Goal: Entertainment & Leisure: Consume media (video, audio)

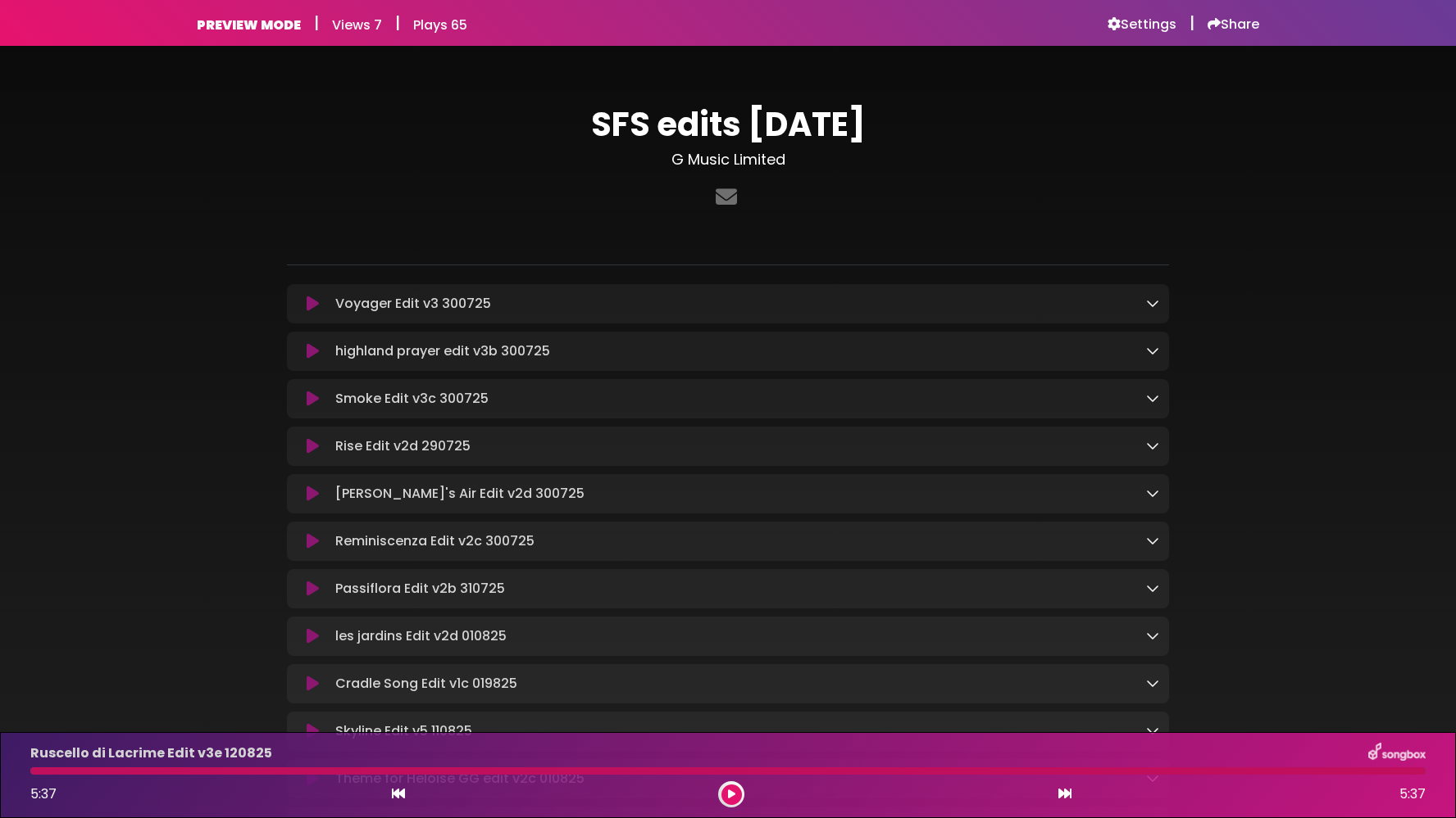
scroll to position [227, 0]
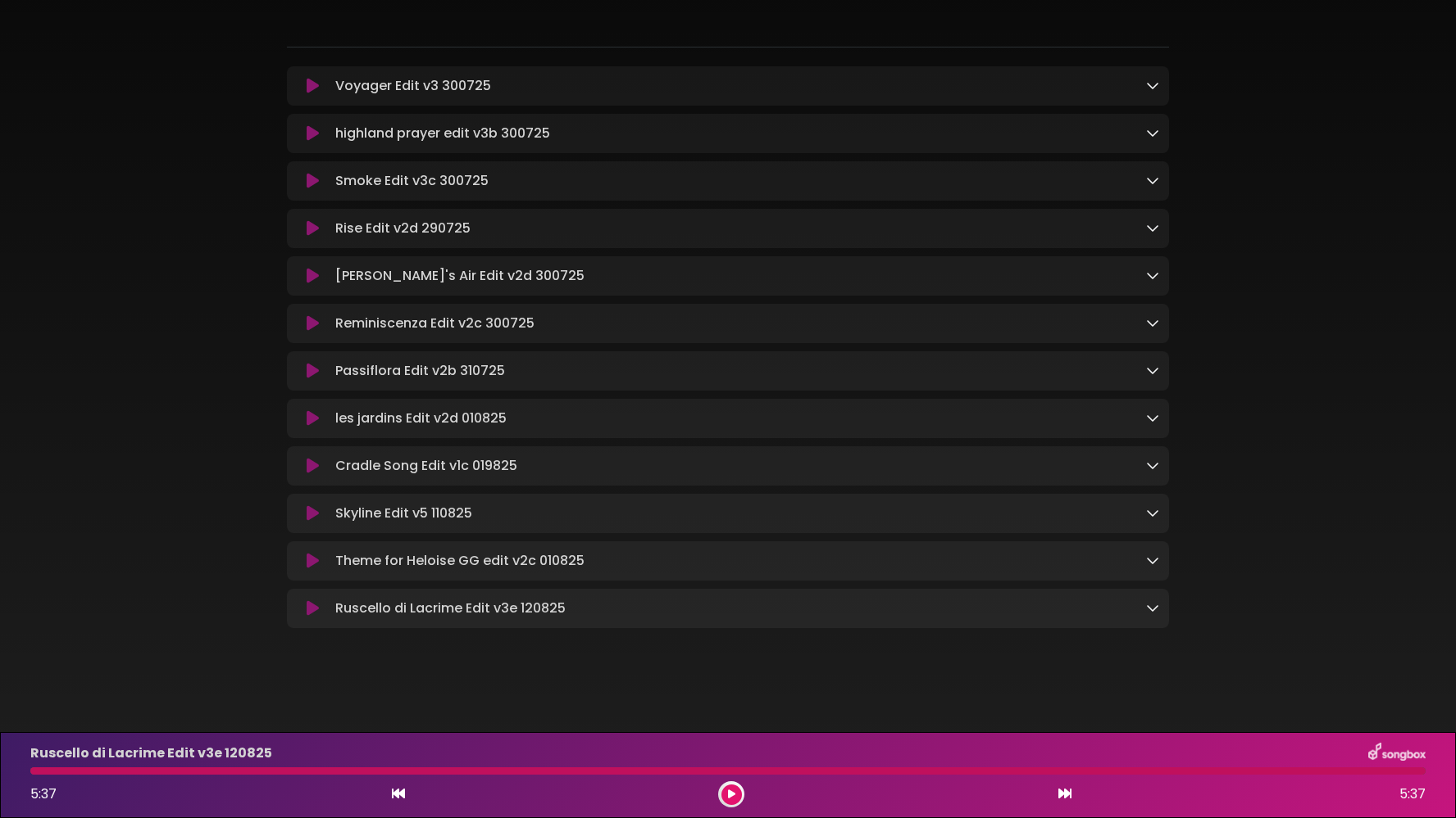
click at [312, 174] on icon at bounding box center [312, 181] width 12 height 16
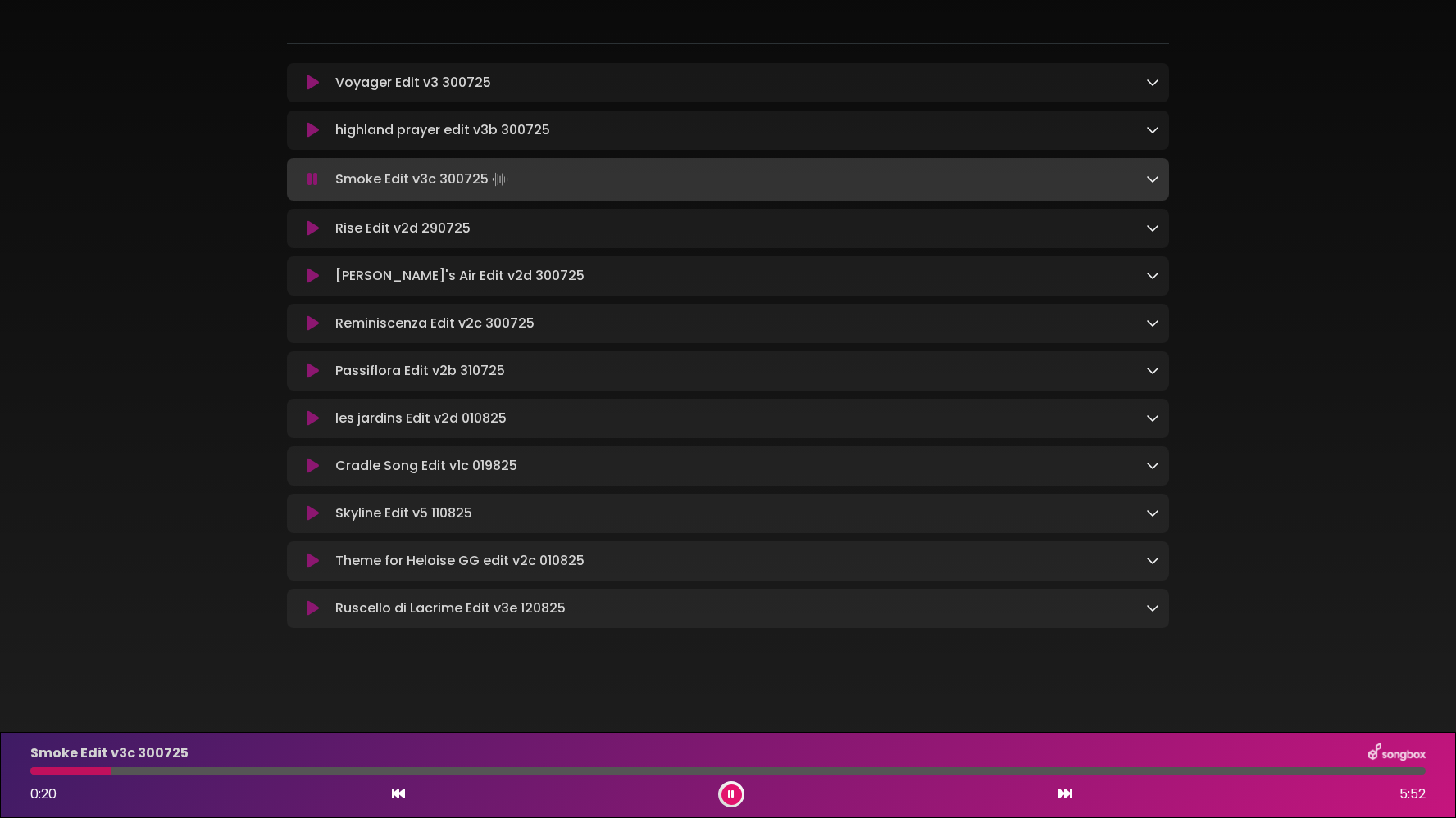
scroll to position [230, 0]
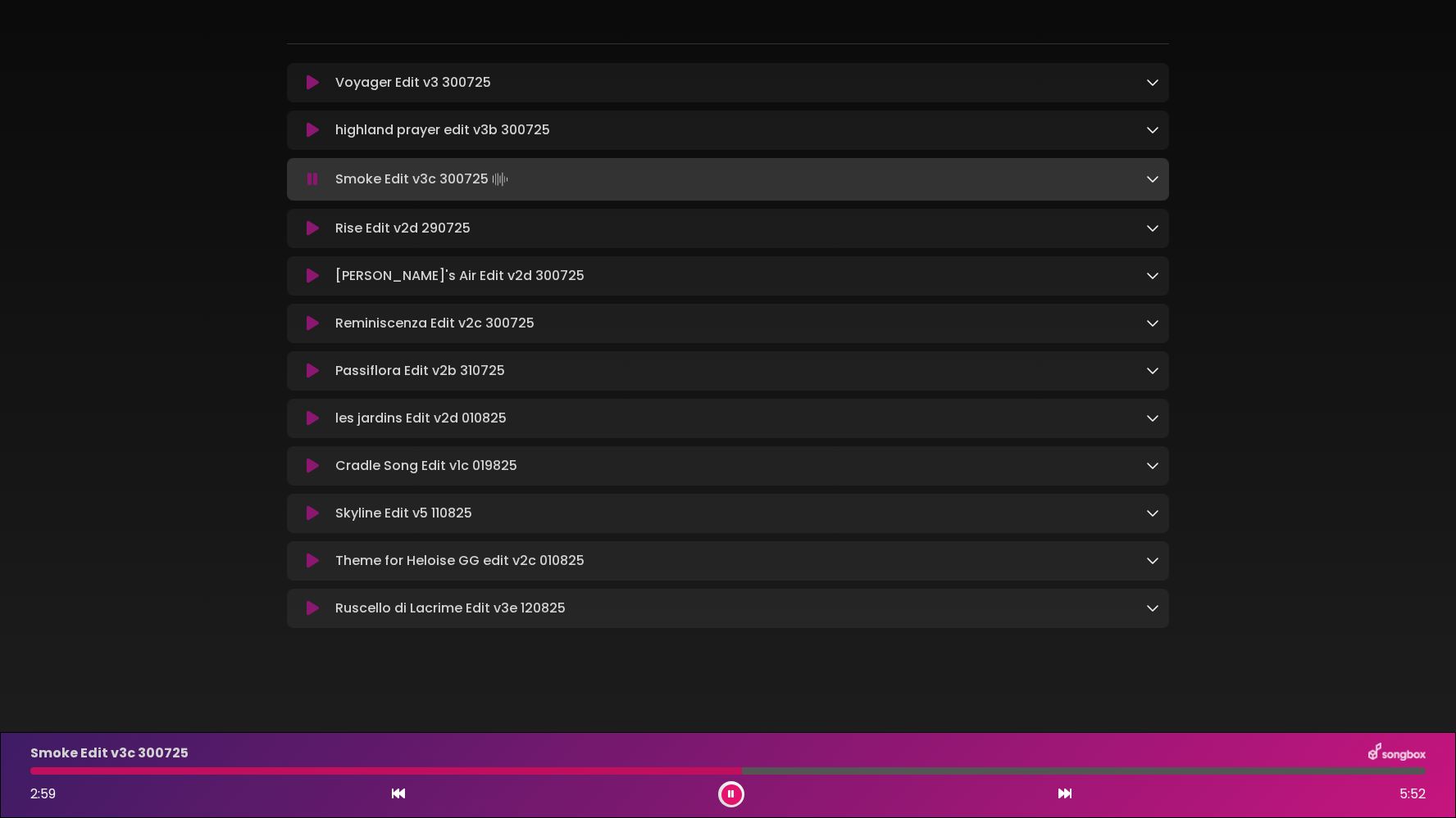
click at [400, 788] on icon at bounding box center [398, 794] width 13 height 13
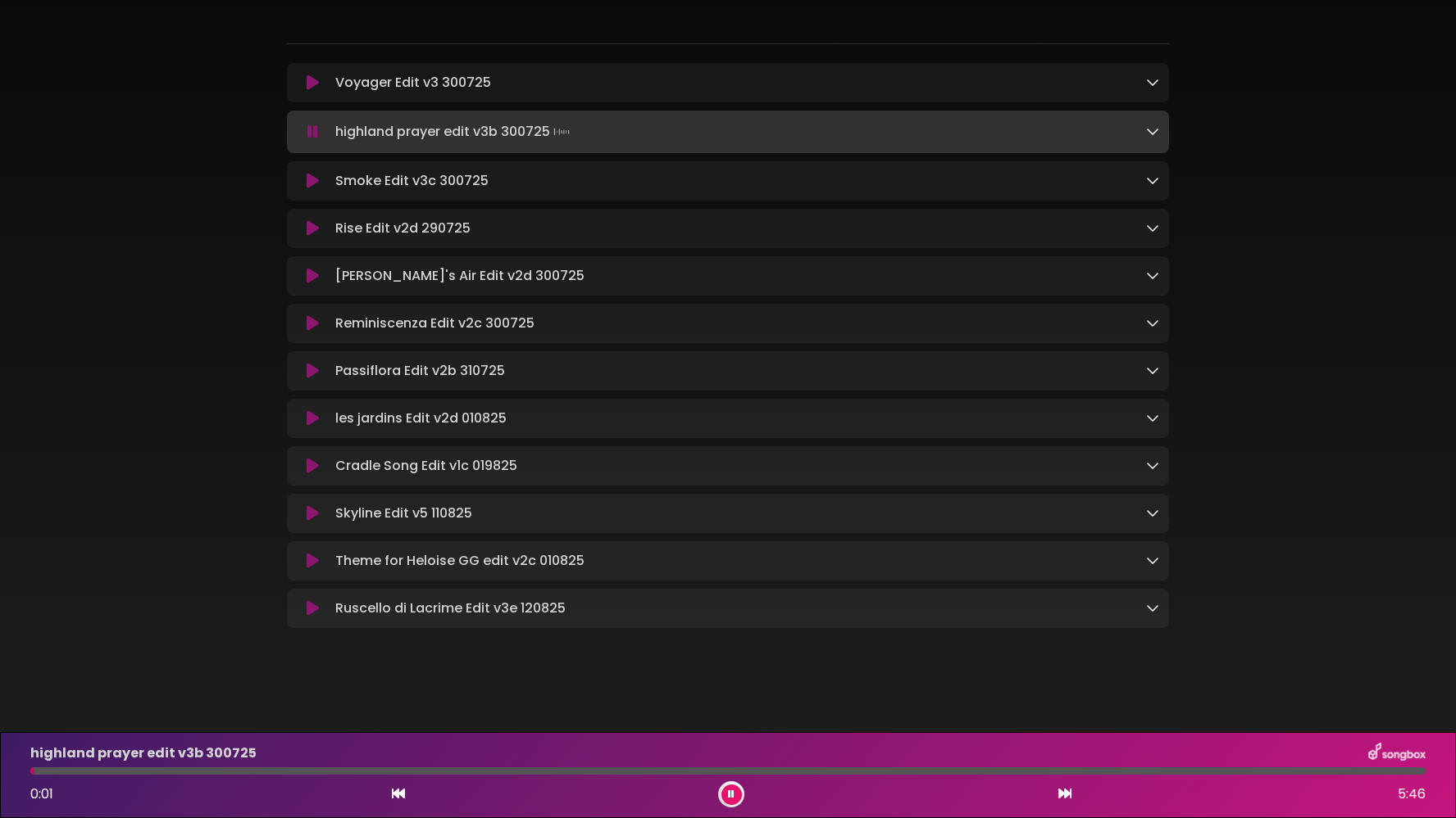
click at [1071, 792] on button at bounding box center [1064, 795] width 14 height 21
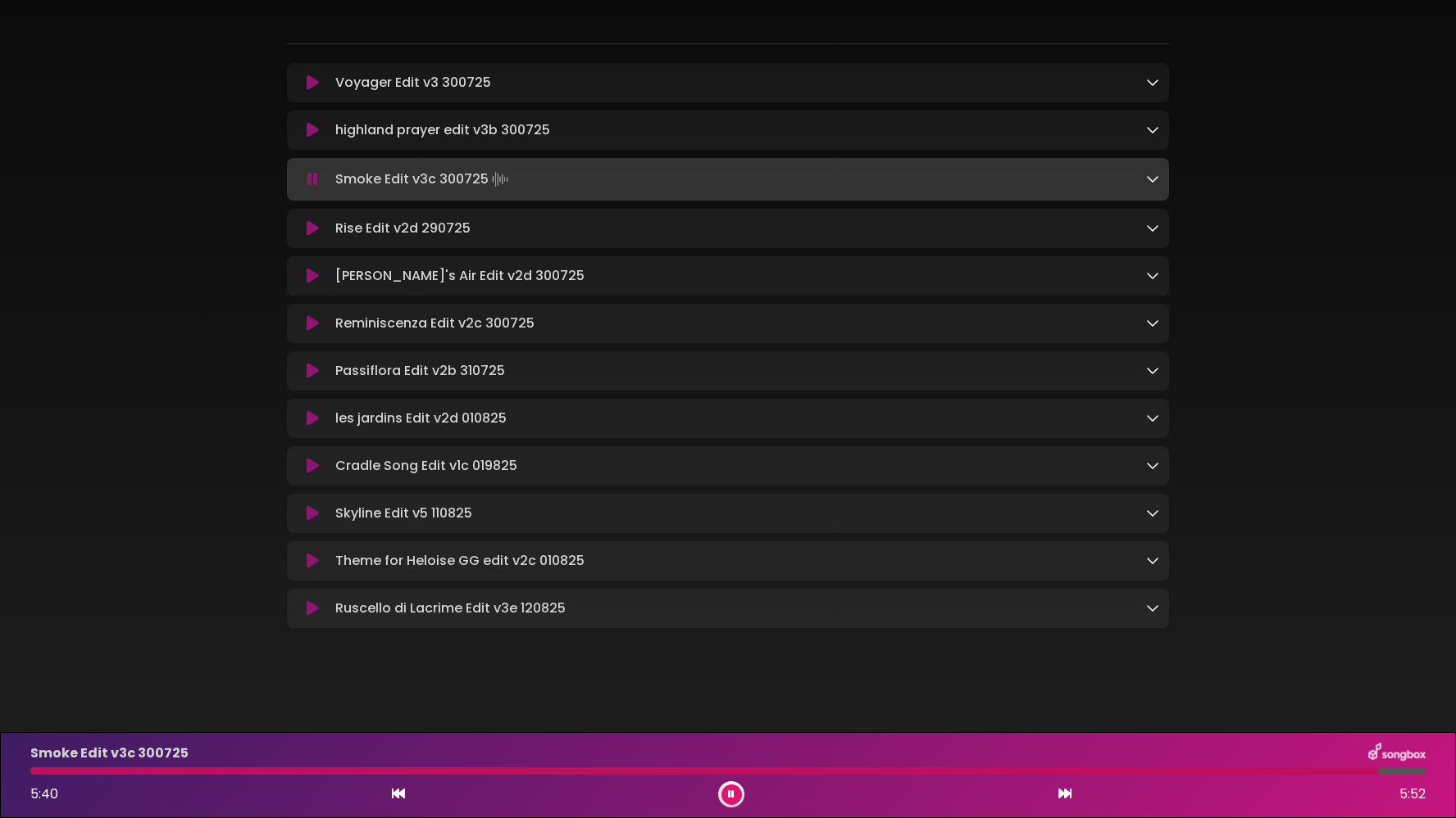
click at [401, 794] on icon at bounding box center [398, 794] width 13 height 13
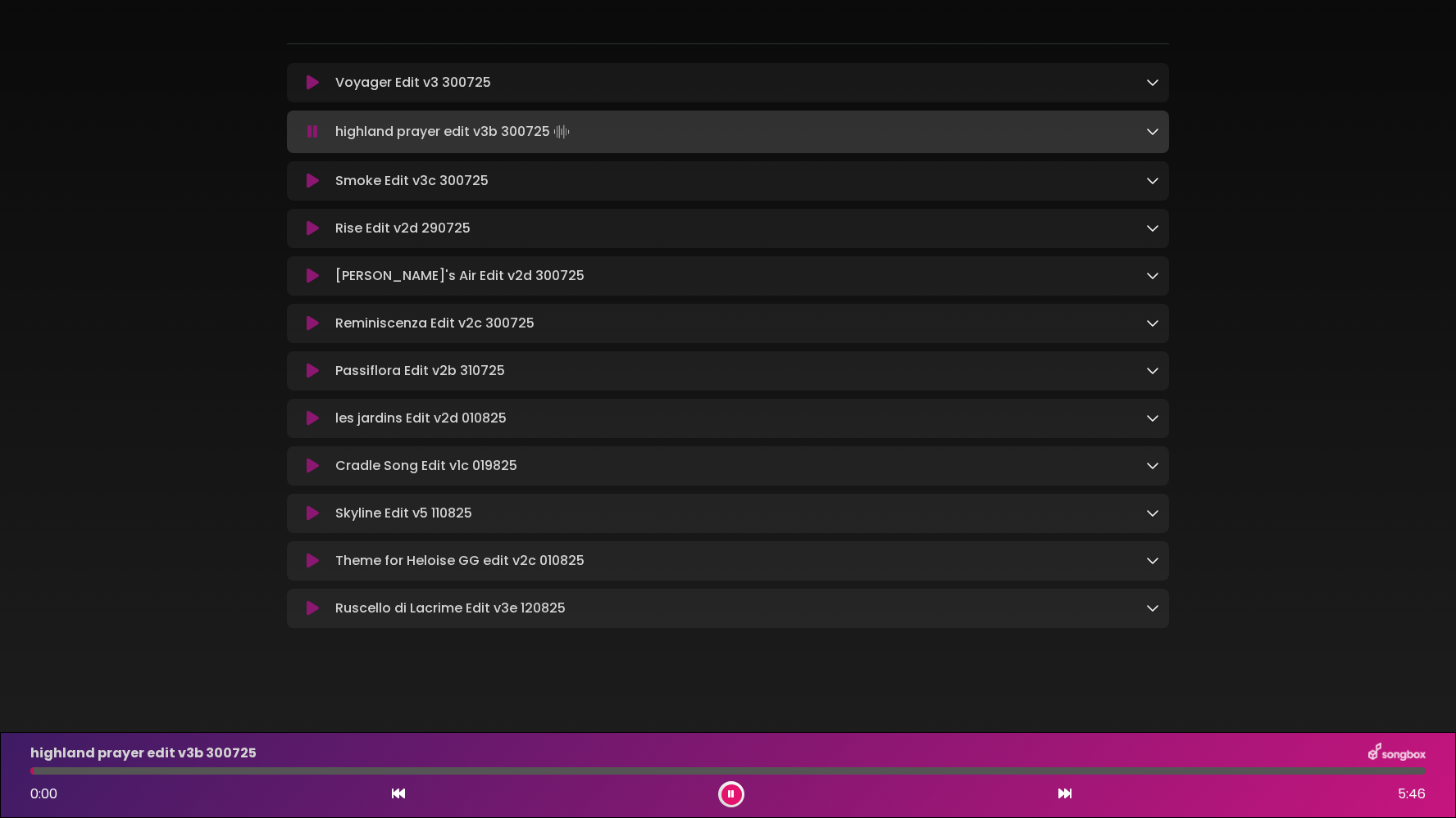
click at [1065, 798] on icon at bounding box center [1065, 794] width 13 height 13
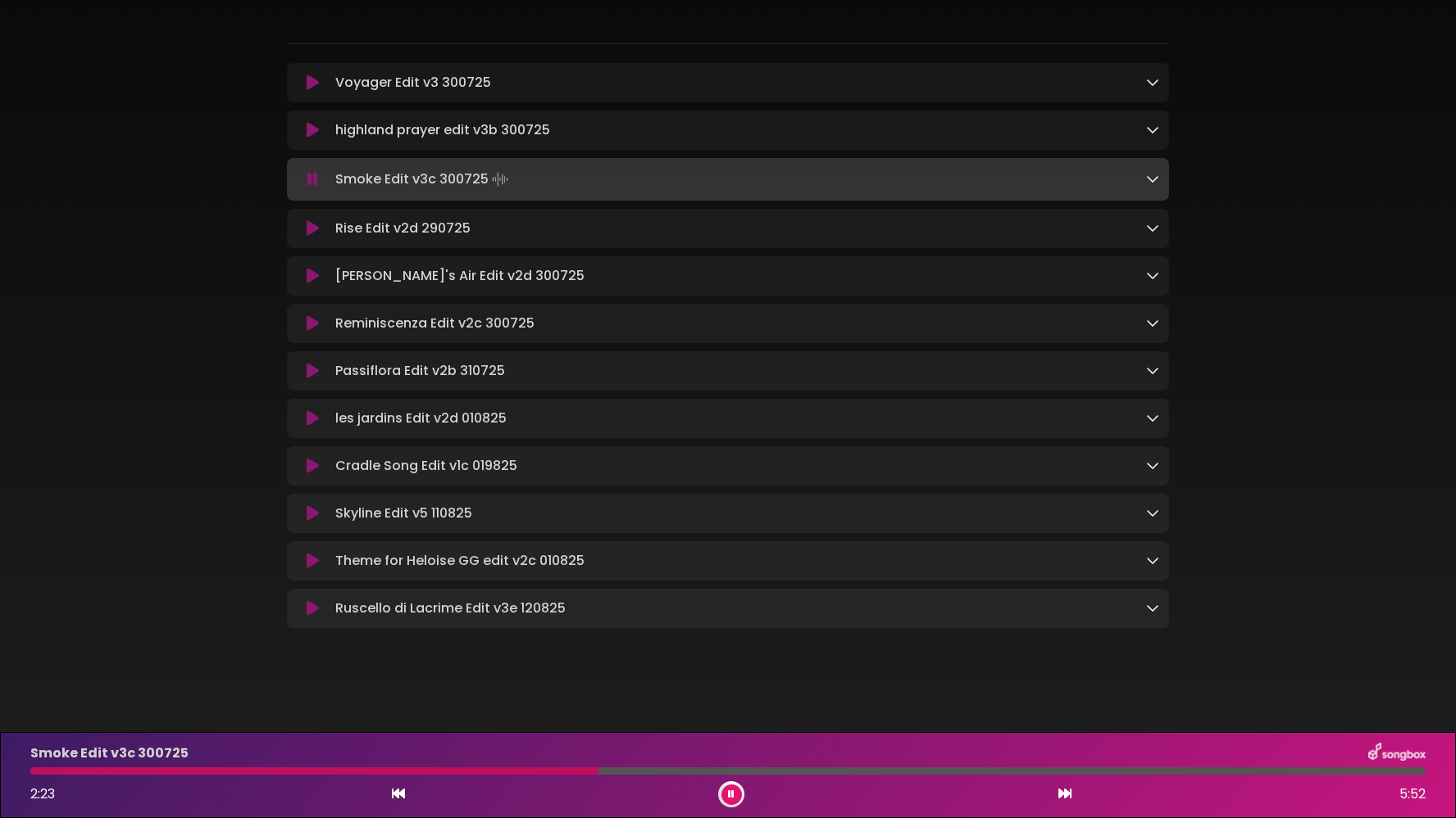
click at [586, 771] on div at bounding box center [314, 771] width 568 height 8
click at [572, 770] on div at bounding box center [319, 771] width 576 height 8
click at [531, 771] on div at bounding box center [320, 771] width 579 height 8
click at [900, 773] on div at bounding box center [486, 771] width 912 height 8
click at [731, 800] on button at bounding box center [731, 794] width 20 height 20
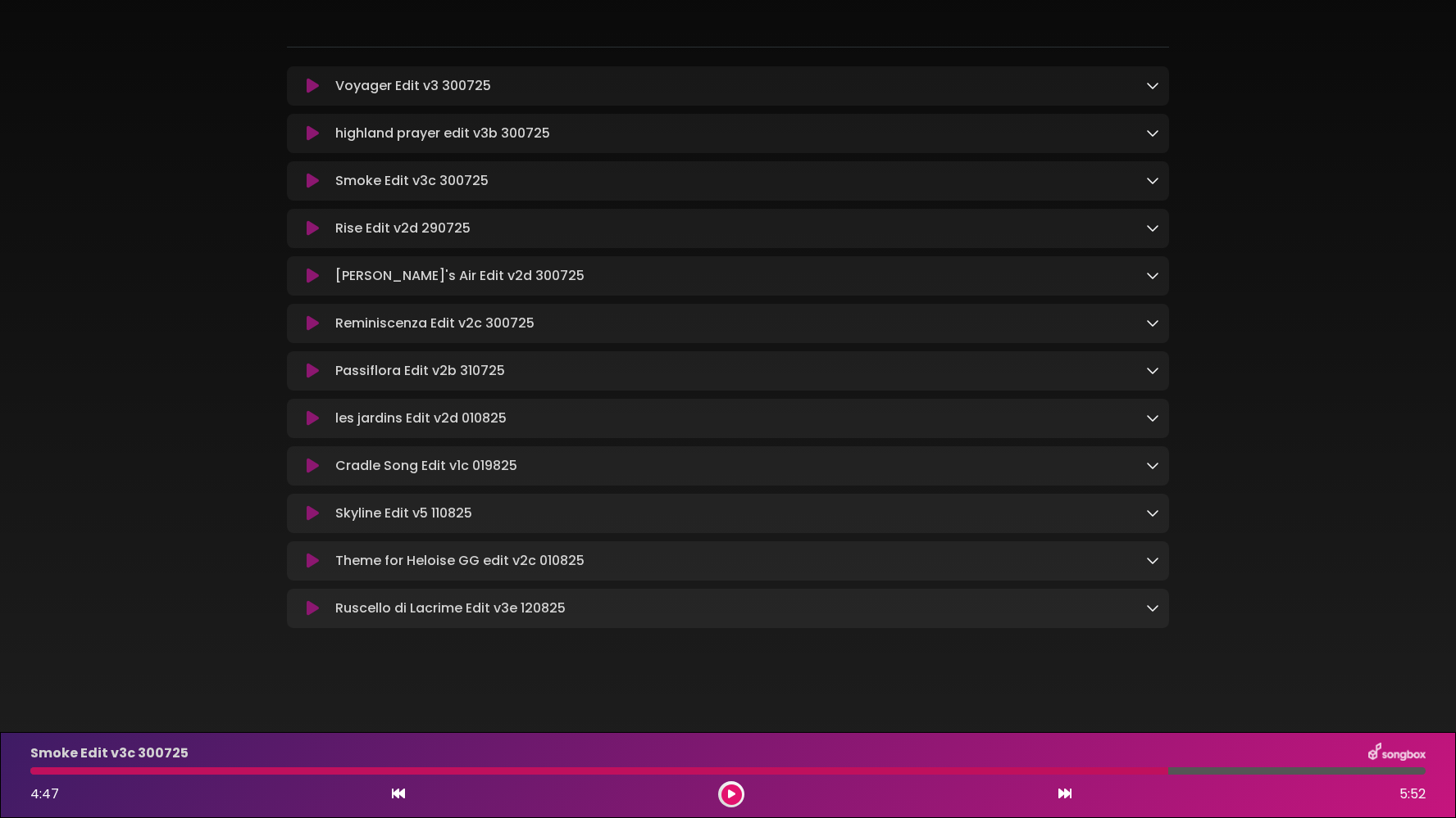
click at [306, 225] on icon at bounding box center [312, 228] width 12 height 16
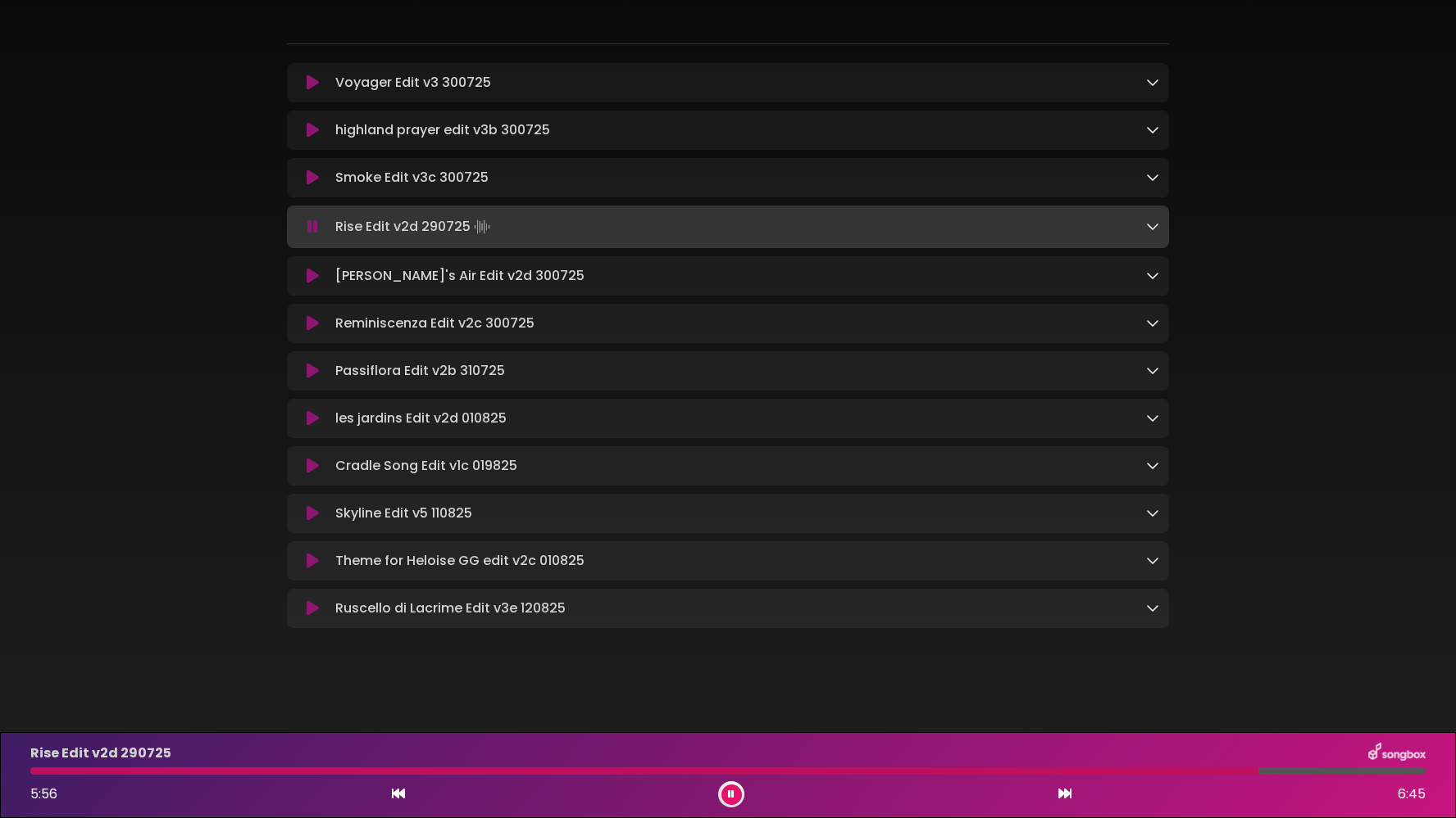
click at [728, 799] on button at bounding box center [731, 794] width 20 height 20
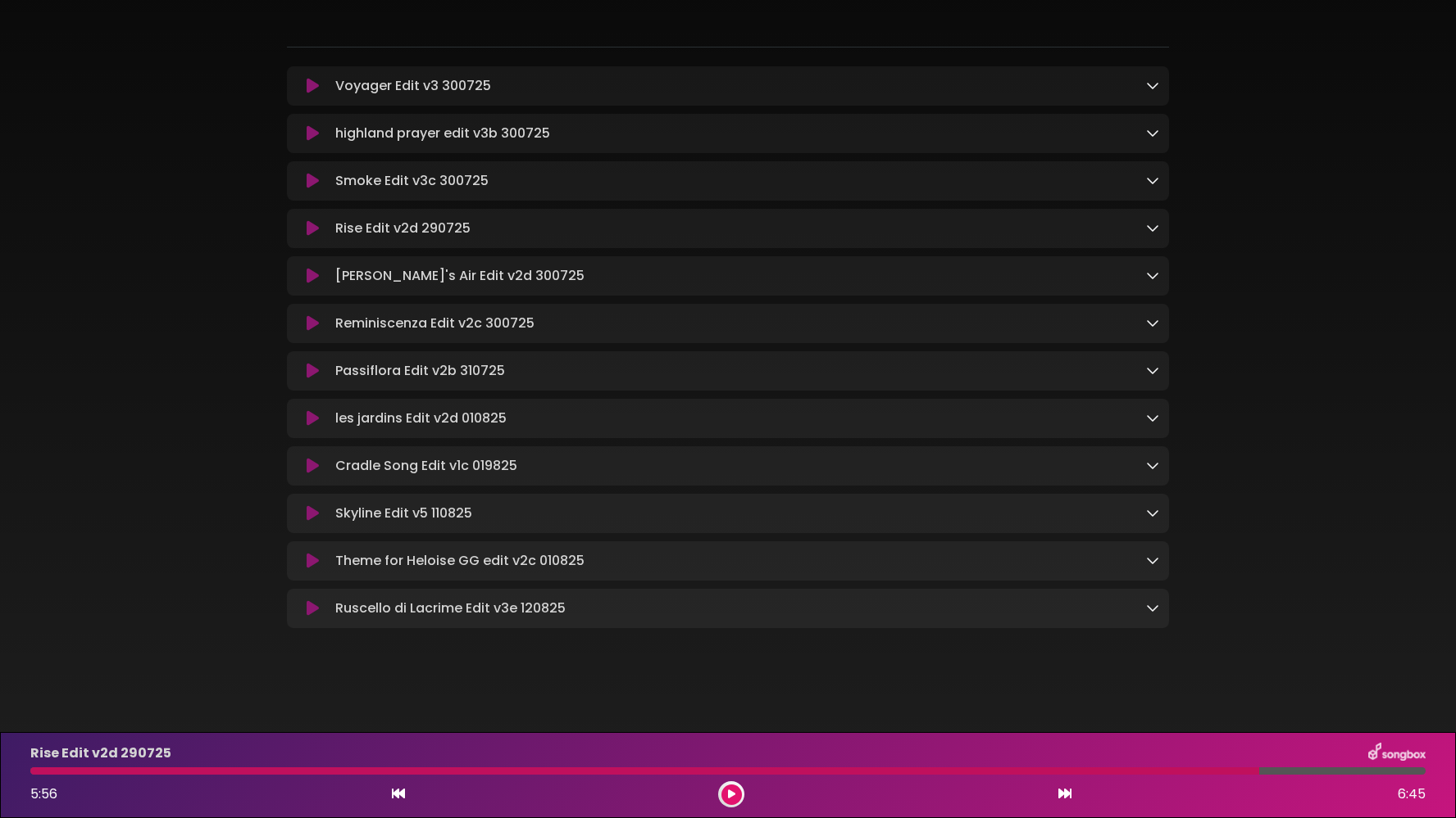
click at [311, 77] on icon at bounding box center [312, 85] width 12 height 16
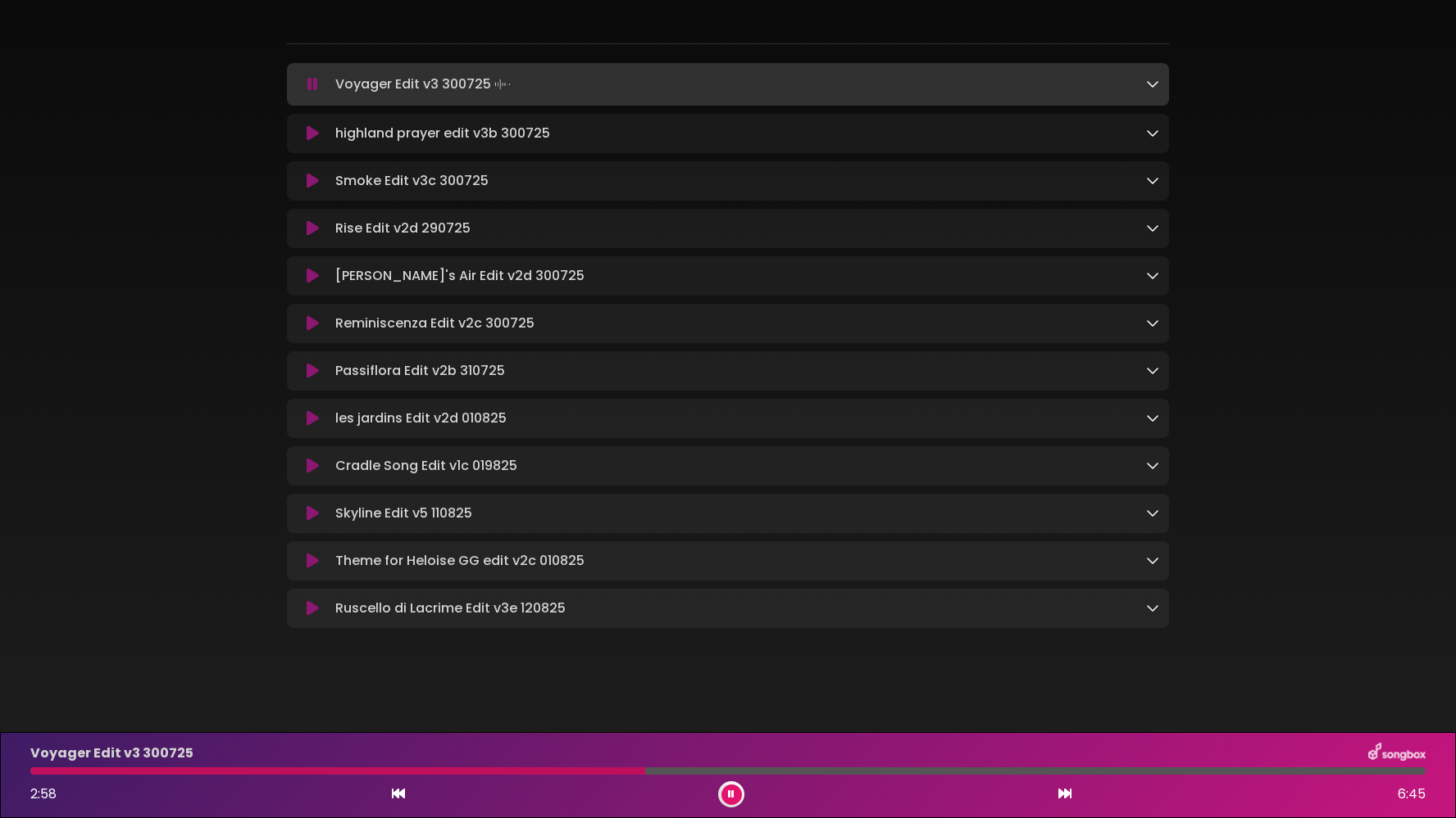
click at [728, 792] on button at bounding box center [731, 794] width 20 height 20
